Goal: Transaction & Acquisition: Obtain resource

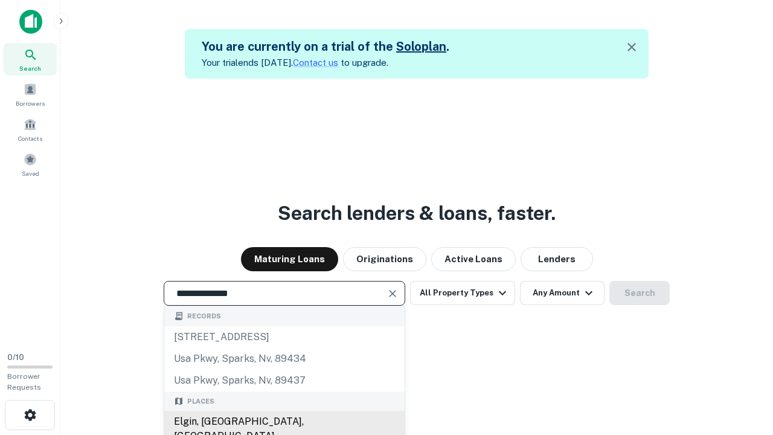
click at [284, 422] on div "Elgin, [GEOGRAPHIC_DATA], [GEOGRAPHIC_DATA]" at bounding box center [284, 429] width 240 height 36
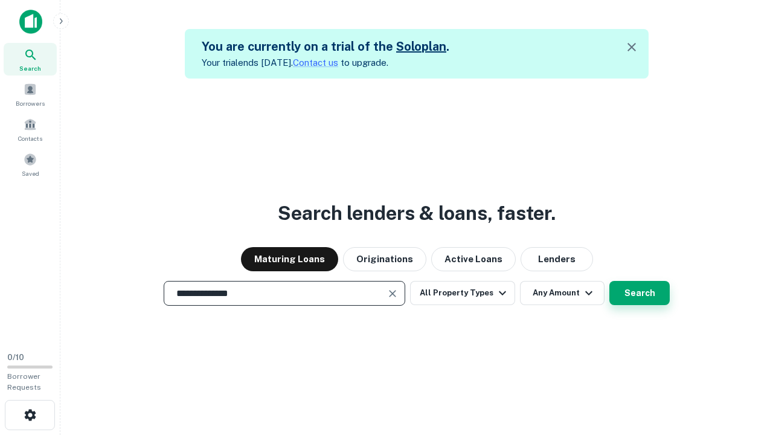
type input "**********"
click at [640, 293] on button "Search" at bounding box center [639, 293] width 60 height 24
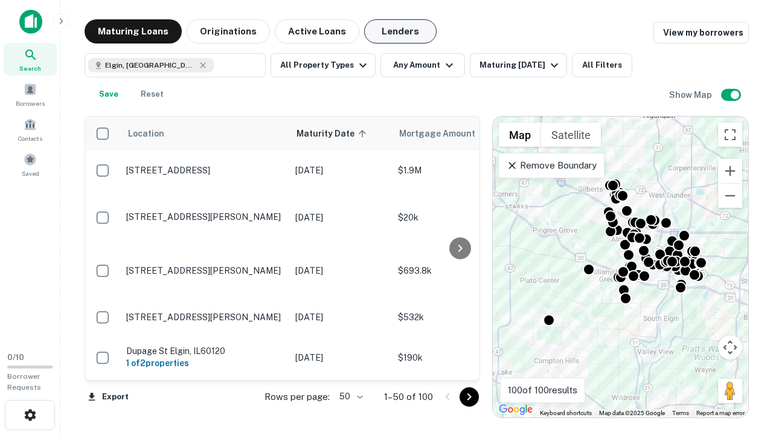
click at [400, 31] on button "Lenders" at bounding box center [400, 31] width 72 height 24
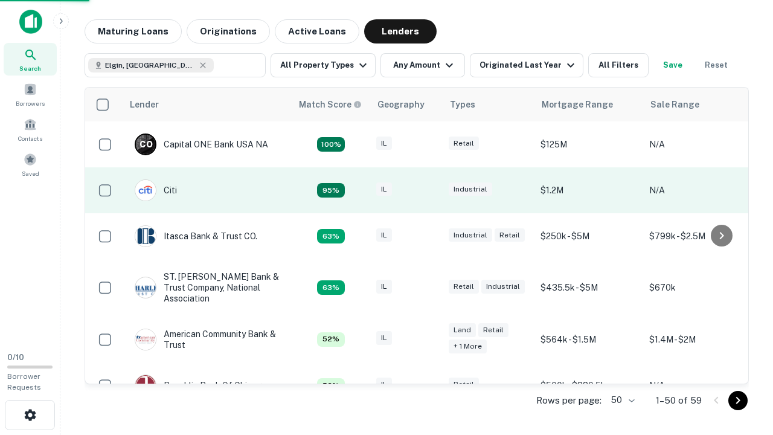
click at [429, 190] on div "IL" at bounding box center [406, 190] width 60 height 16
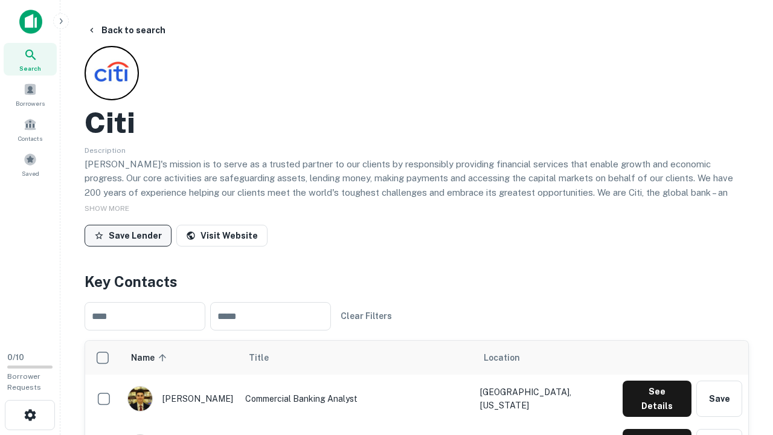
click at [128, 235] on button "Save Lender" at bounding box center [128, 236] width 87 height 22
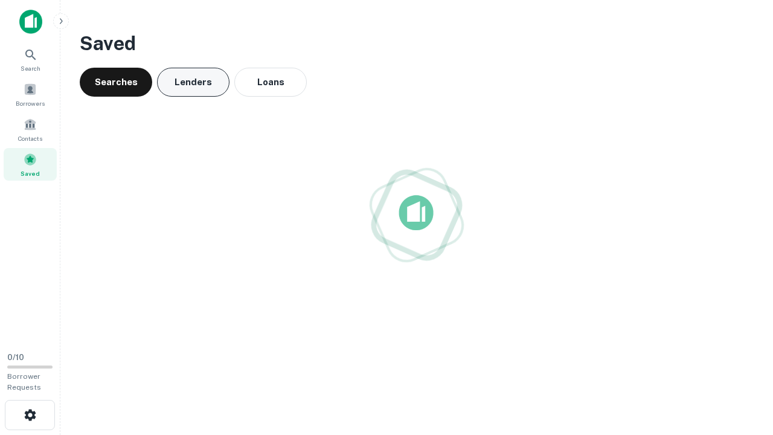
click at [193, 82] on button "Lenders" at bounding box center [193, 82] width 72 height 29
